Goal: Navigation & Orientation: Go to known website

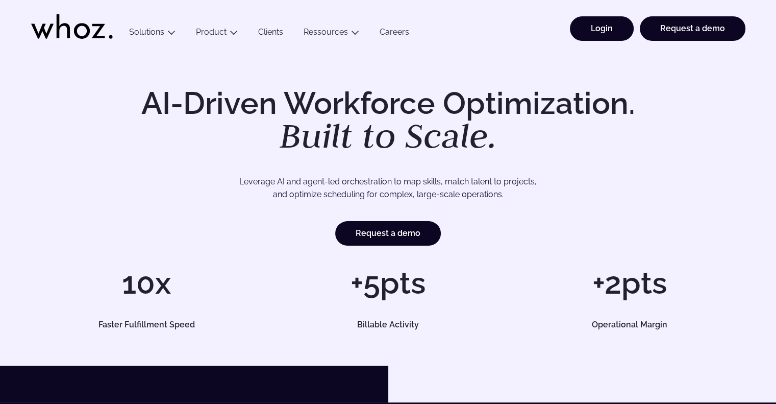
click at [588, 22] on link "Login" at bounding box center [602, 28] width 64 height 24
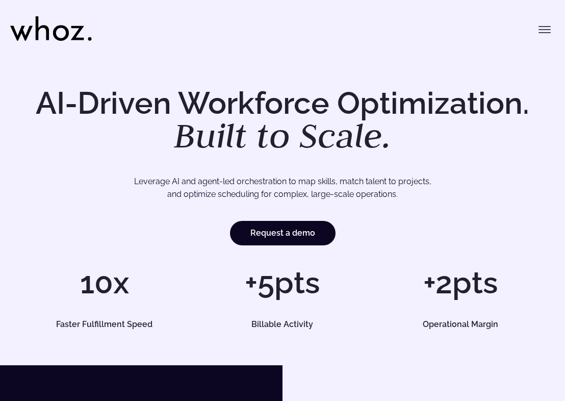
click at [548, 34] on icon "Toggle menu" at bounding box center [545, 29] width 12 height 12
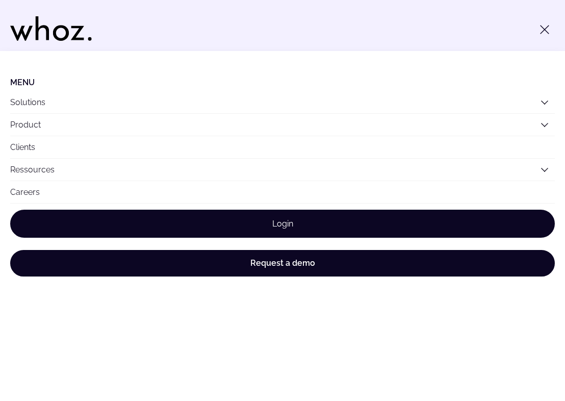
click at [262, 216] on link "Login" at bounding box center [282, 224] width 545 height 28
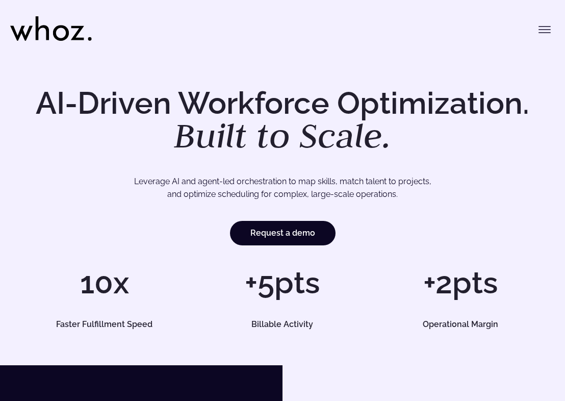
click at [544, 30] on icon "Toggle menu" at bounding box center [545, 29] width 12 height 12
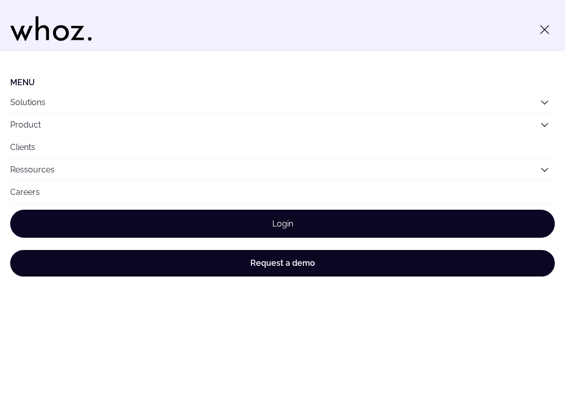
click at [225, 215] on link "Login" at bounding box center [282, 224] width 545 height 28
